Goal: Task Accomplishment & Management: Complete application form

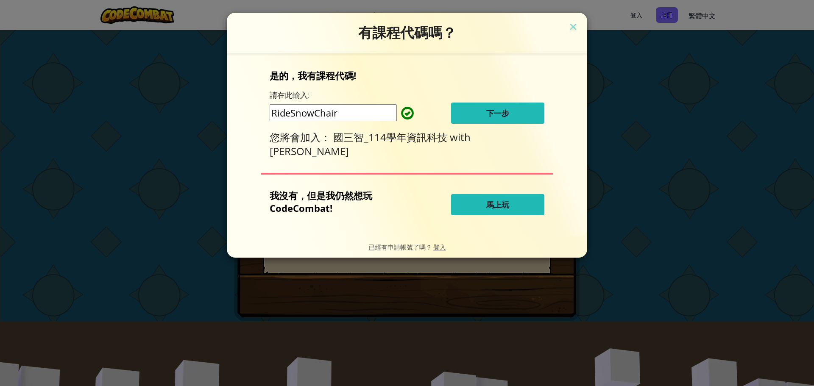
click at [474, 117] on button "下一步" at bounding box center [497, 113] width 93 height 21
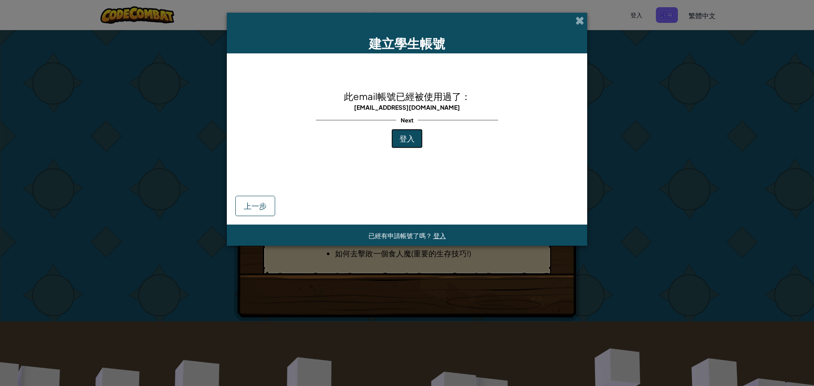
click at [411, 137] on span "登入" at bounding box center [406, 138] width 15 height 10
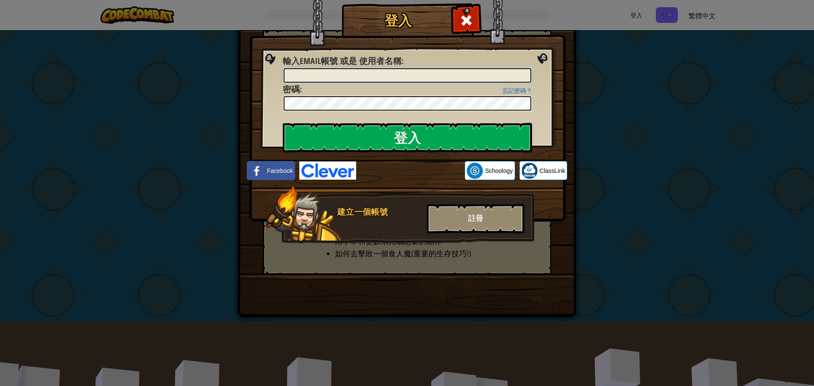
click at [339, 77] on input "輸入Email帳號 或是 使用者名稱 :" at bounding box center [407, 75] width 247 height 14
